Goal: Task Accomplishment & Management: Use online tool/utility

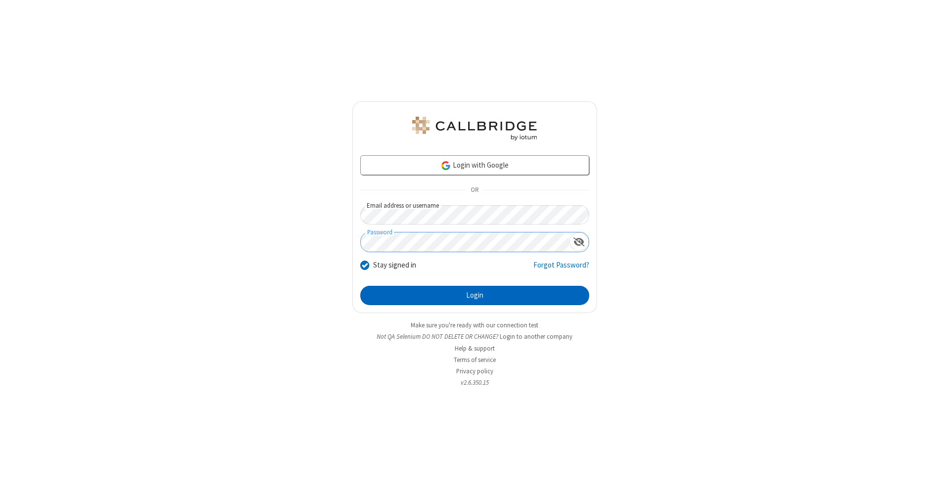
click at [474, 295] on button "Login" at bounding box center [474, 296] width 229 height 20
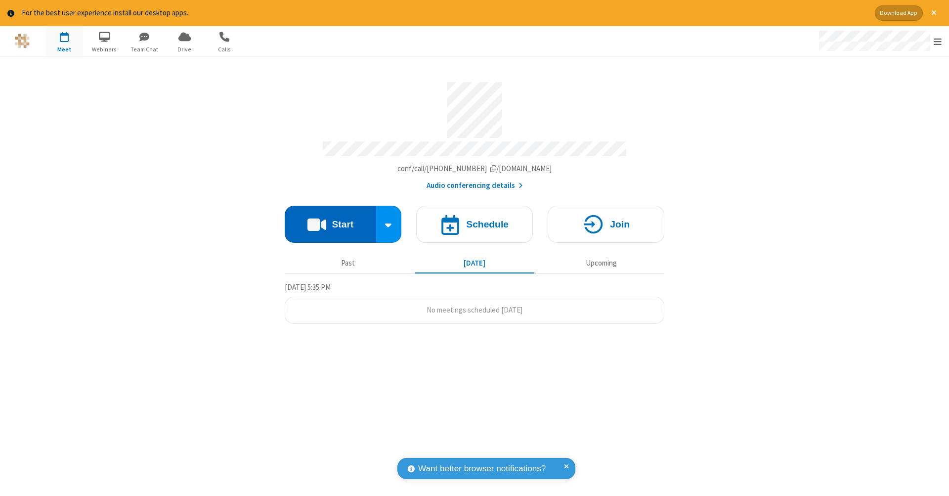
click at [330, 219] on button "Start" at bounding box center [330, 224] width 91 height 37
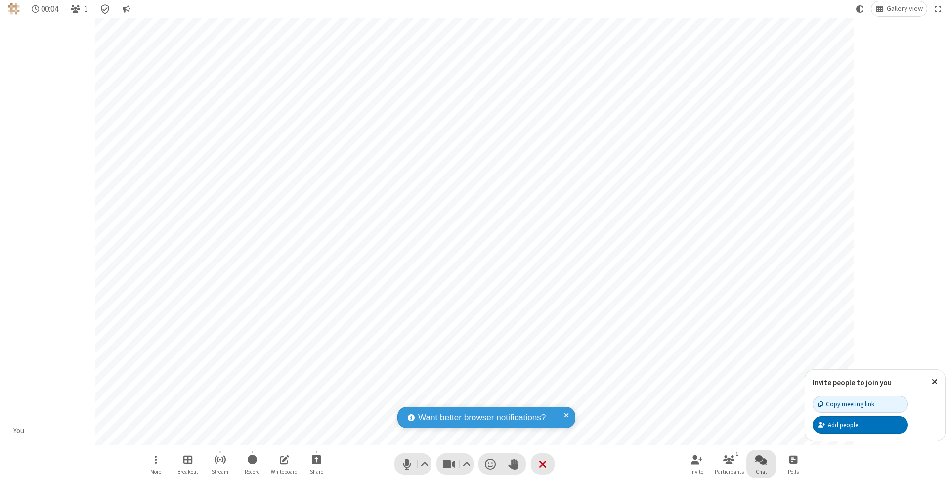
click at [760, 459] on span "Open chat" at bounding box center [761, 459] width 12 height 12
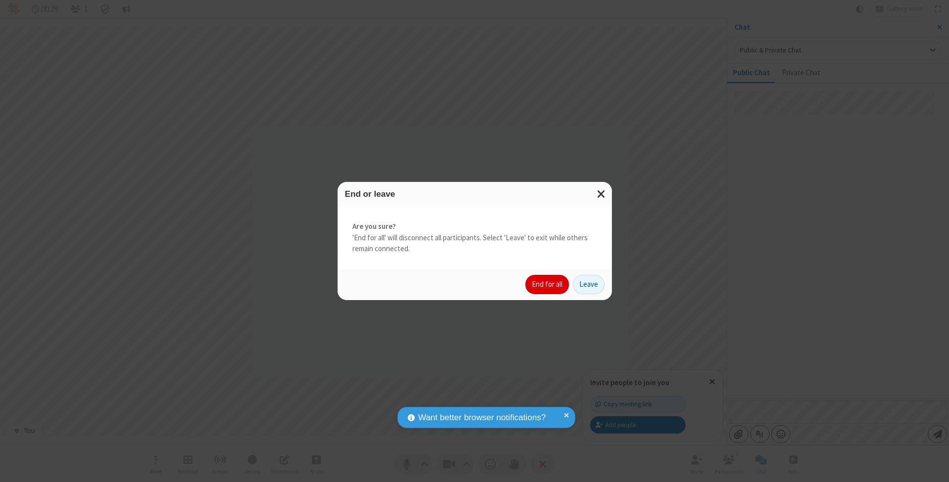
click at [547, 284] on button "End for all" at bounding box center [546, 285] width 43 height 20
